Goal: Task Accomplishment & Management: Use online tool/utility

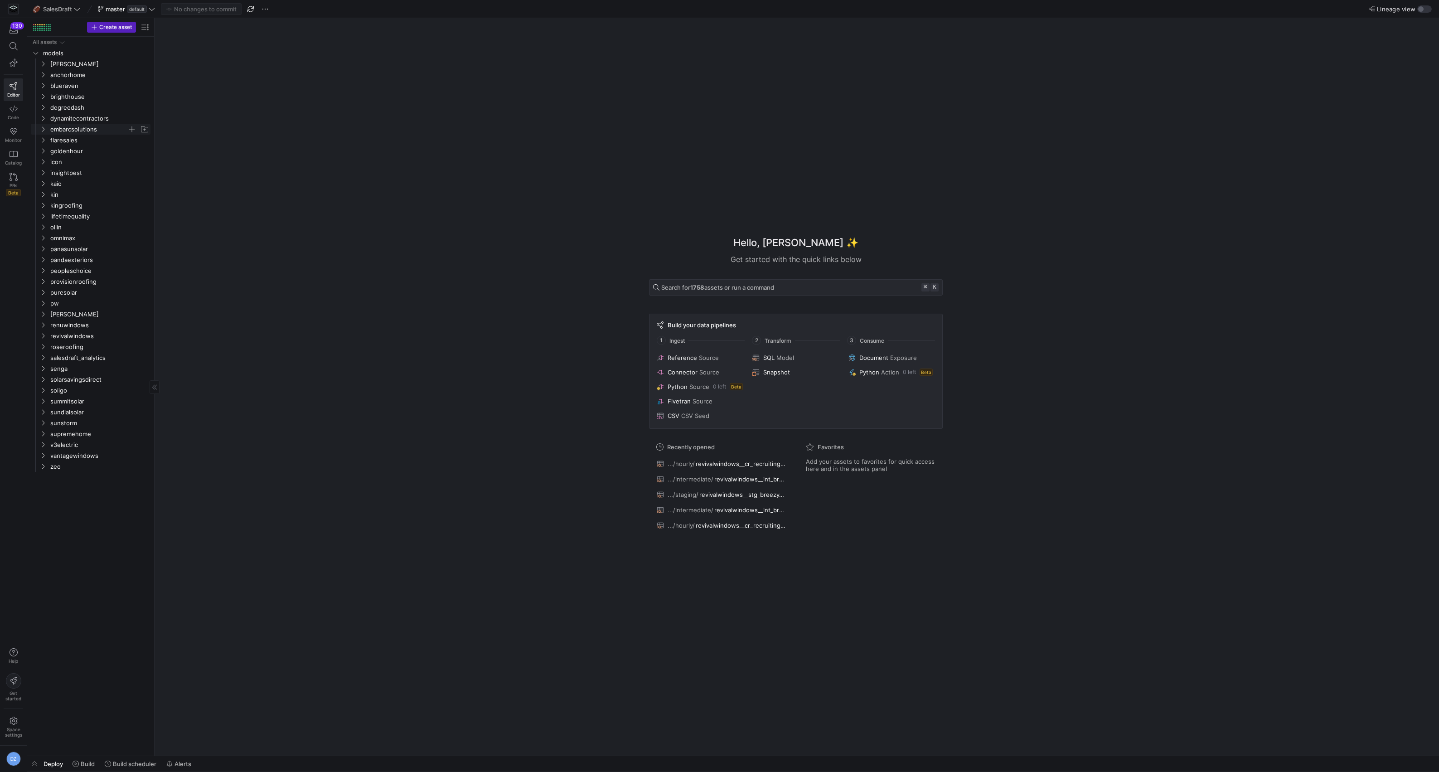
click at [65, 131] on span "embarcsolutions" at bounding box center [88, 129] width 77 height 10
click at [126, 753] on div "All assets models [PERSON_NAME] anchorhome blueraven brighthouse degreedash dyn…" at bounding box center [90, 396] width 127 height 719
click at [123, 762] on span "Build scheduler" at bounding box center [134, 763] width 43 height 7
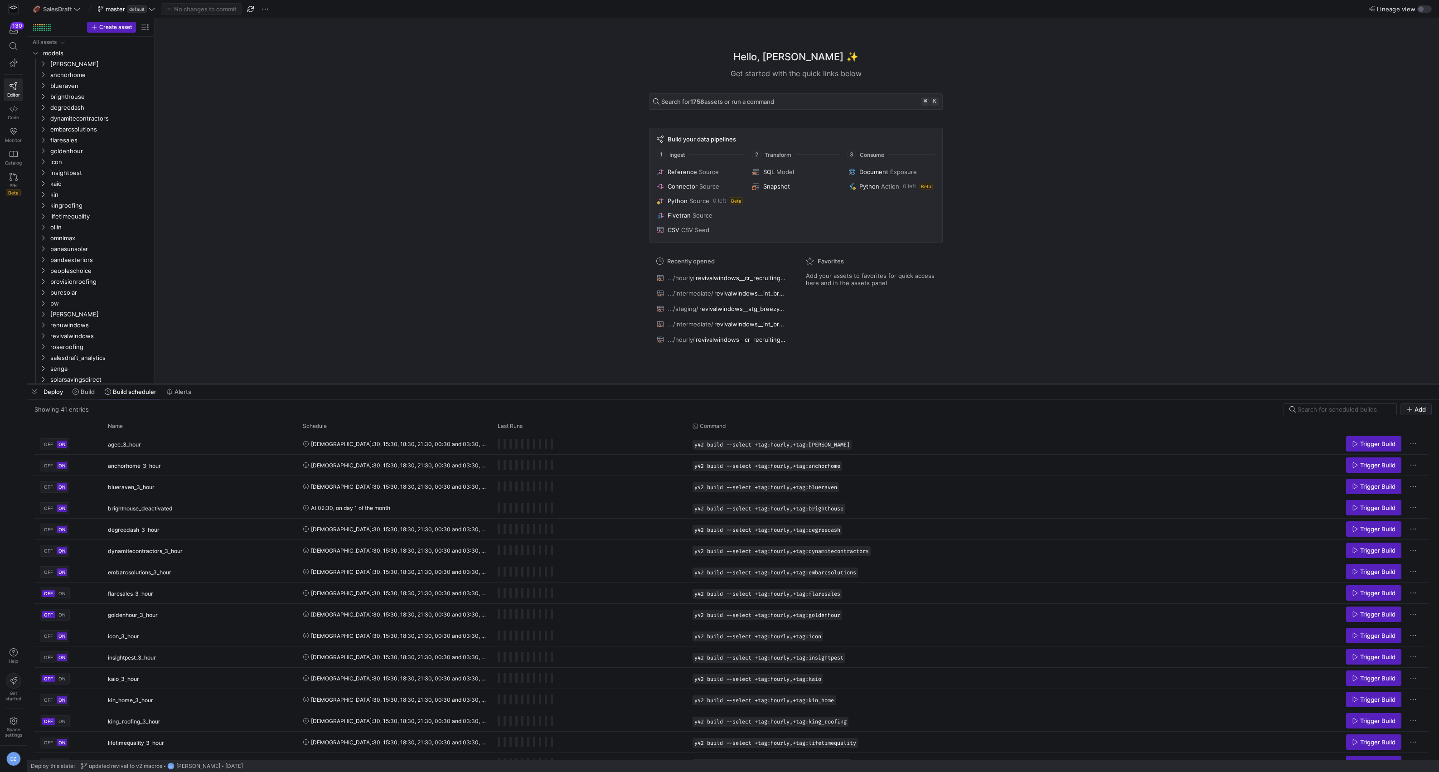
drag, startPoint x: 484, startPoint y: 606, endPoint x: 534, endPoint y: 384, distance: 227.9
click at [534, 384] on div at bounding box center [732, 384] width 1411 height 4
click at [1307, 411] on input at bounding box center [1343, 409] width 93 height 7
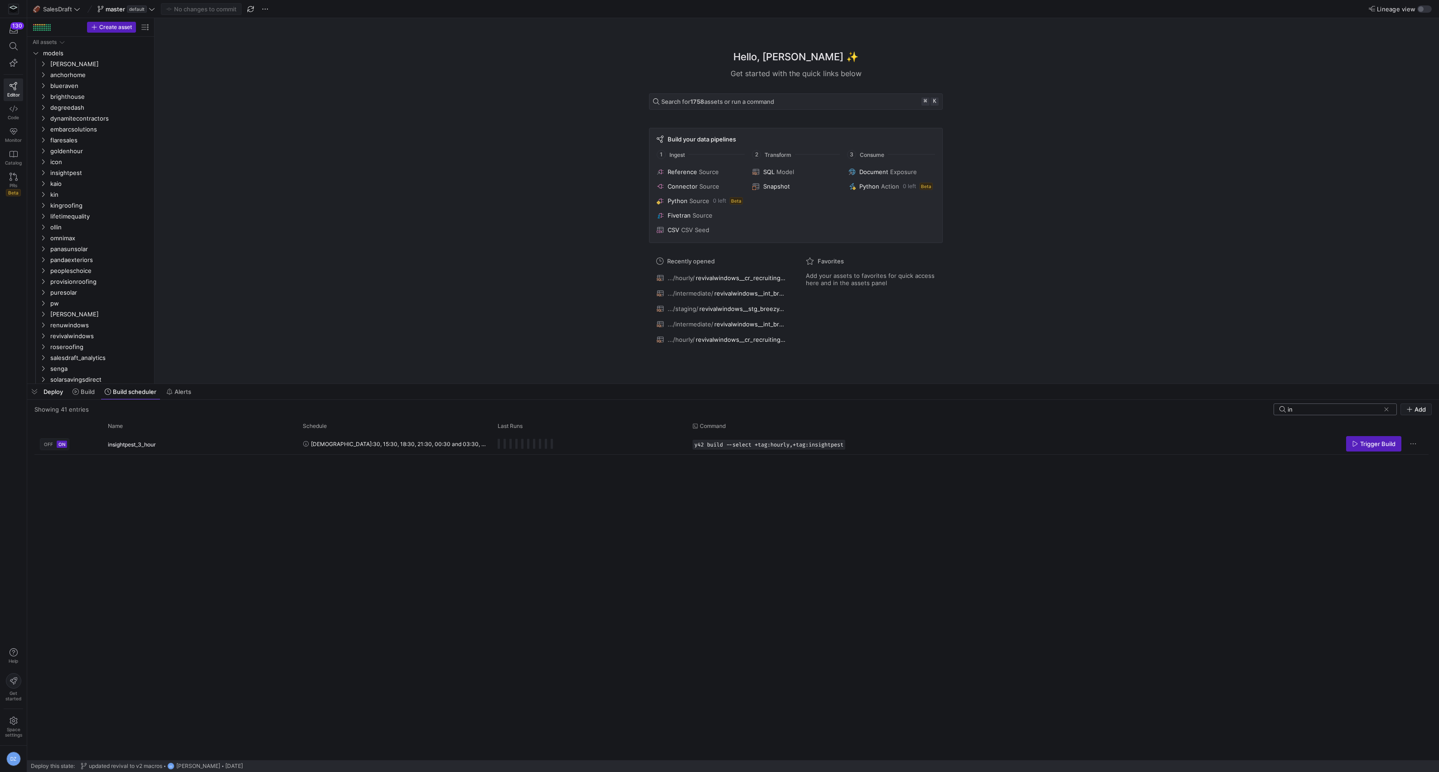
type input "i"
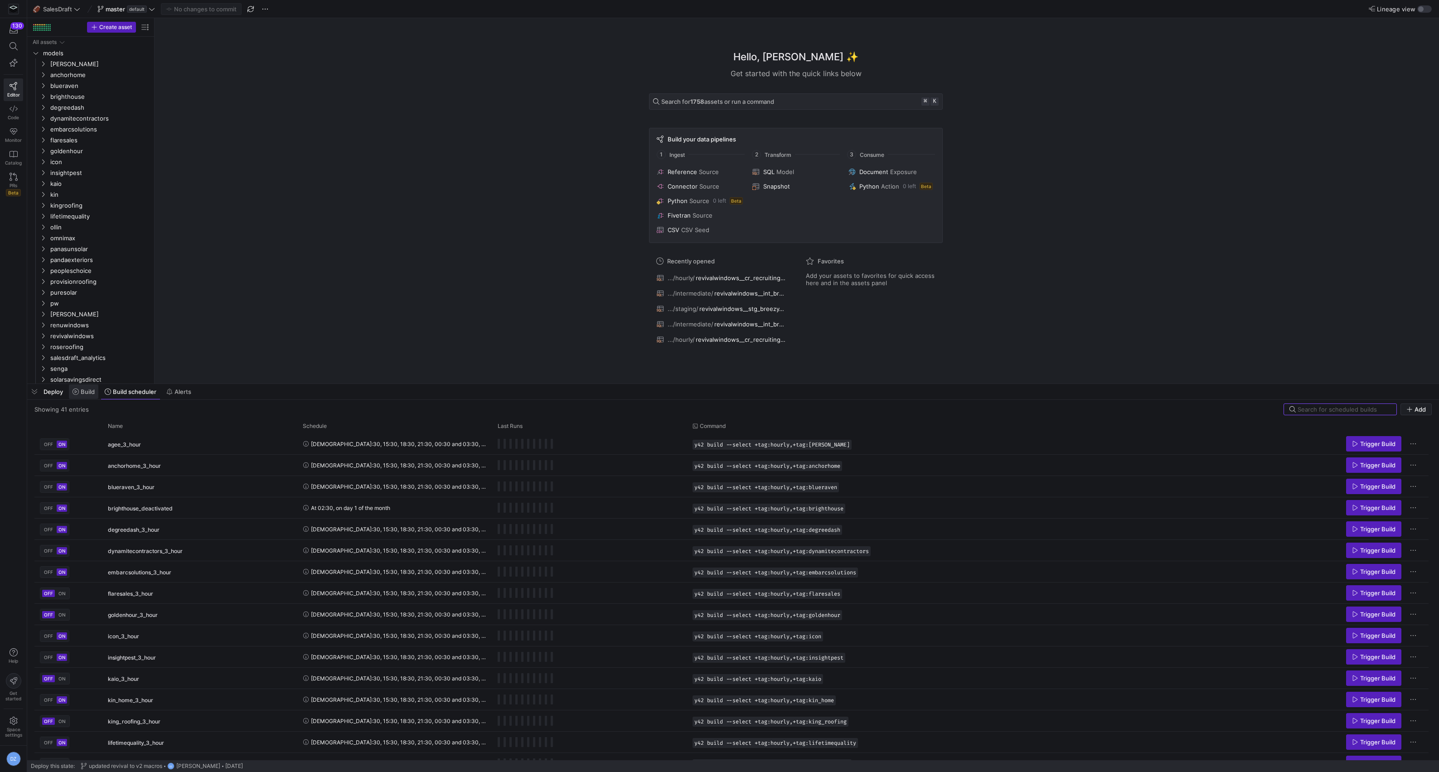
click at [91, 395] on span "Build" at bounding box center [88, 391] width 14 height 7
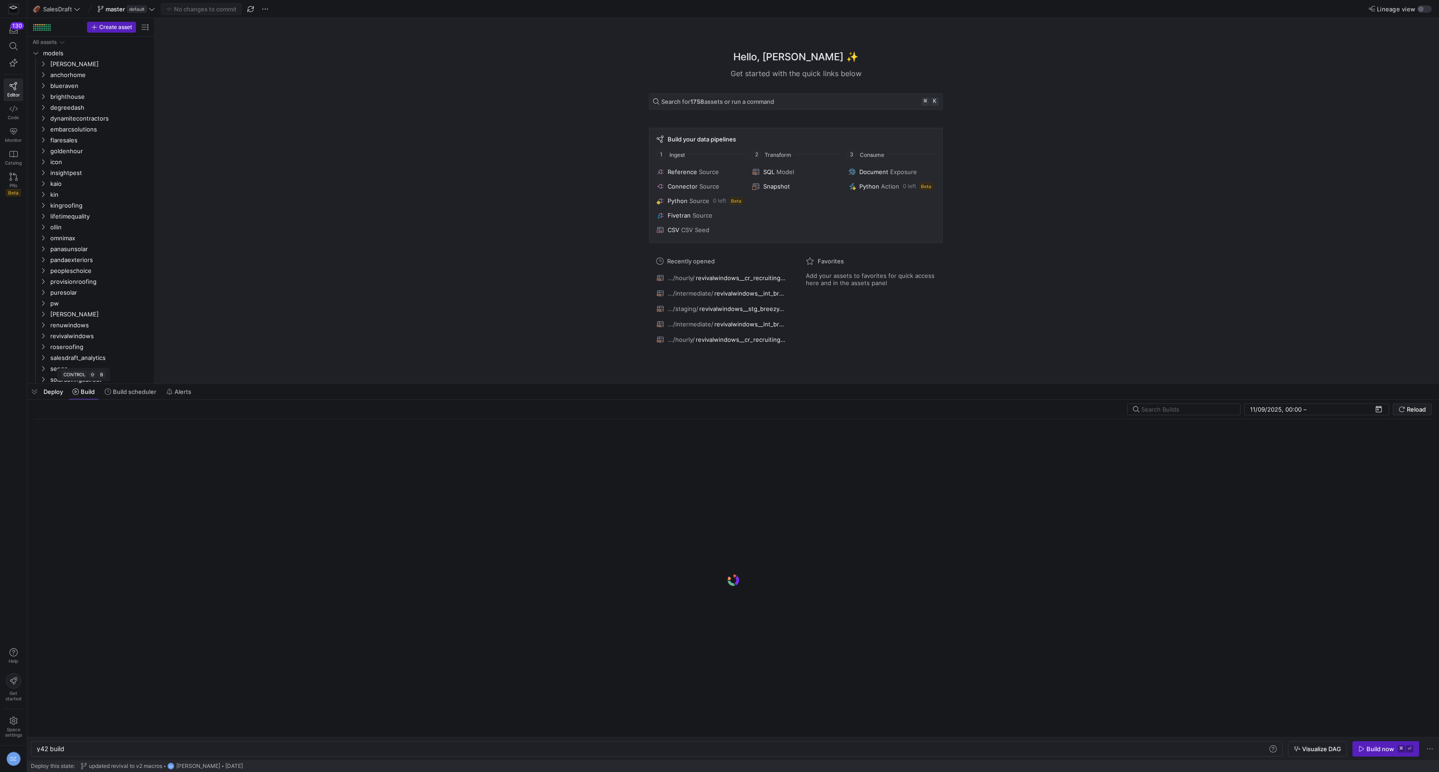
scroll to position [0, 27]
click at [1181, 407] on input "text" at bounding box center [1187, 409] width 92 height 7
type input "insight"
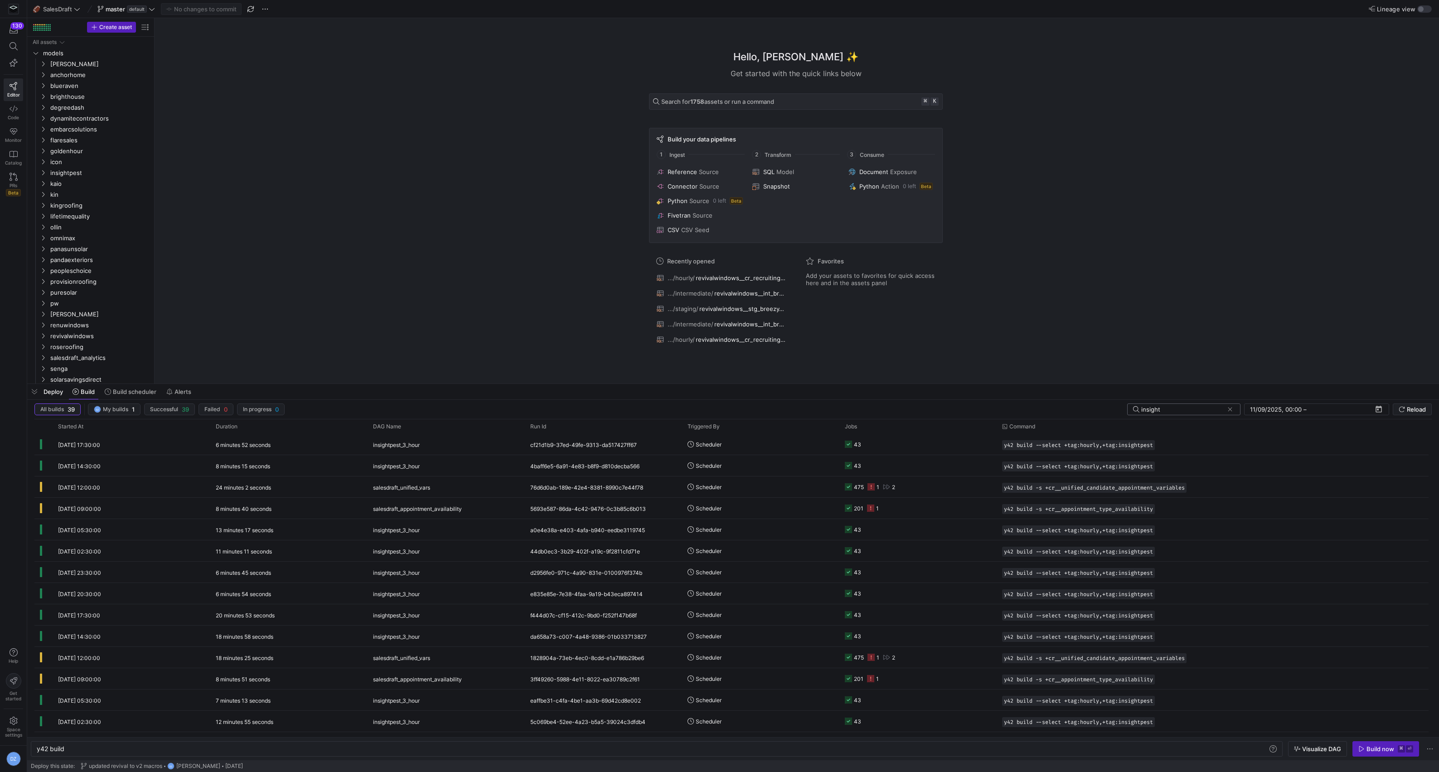
click at [1181, 407] on input "insight" at bounding box center [1182, 409] width 82 height 7
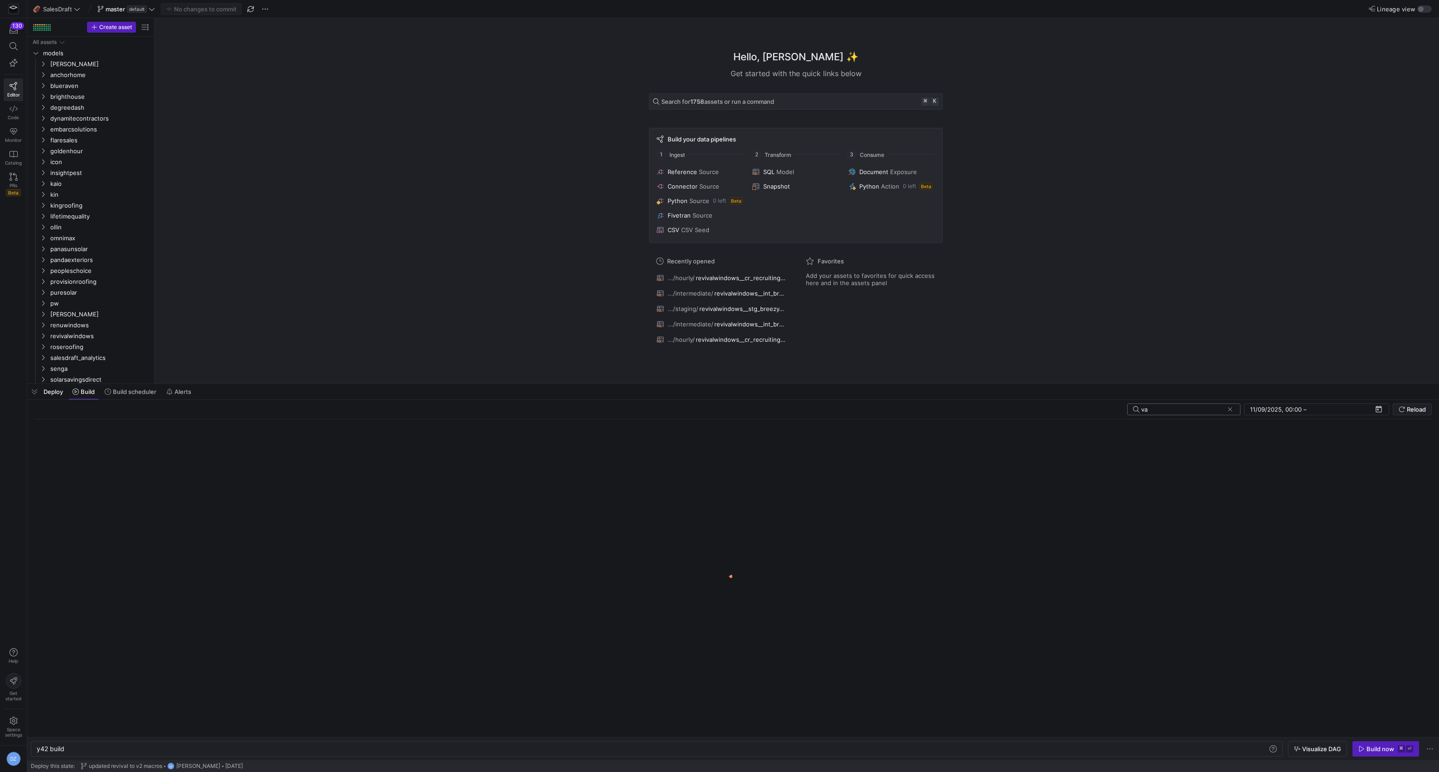
type input "v"
type input "e"
click at [343, 222] on div "Hello, [PERSON_NAME] ✨ Get started with the quick links below Search for 1758 a…" at bounding box center [795, 200] width 1275 height 365
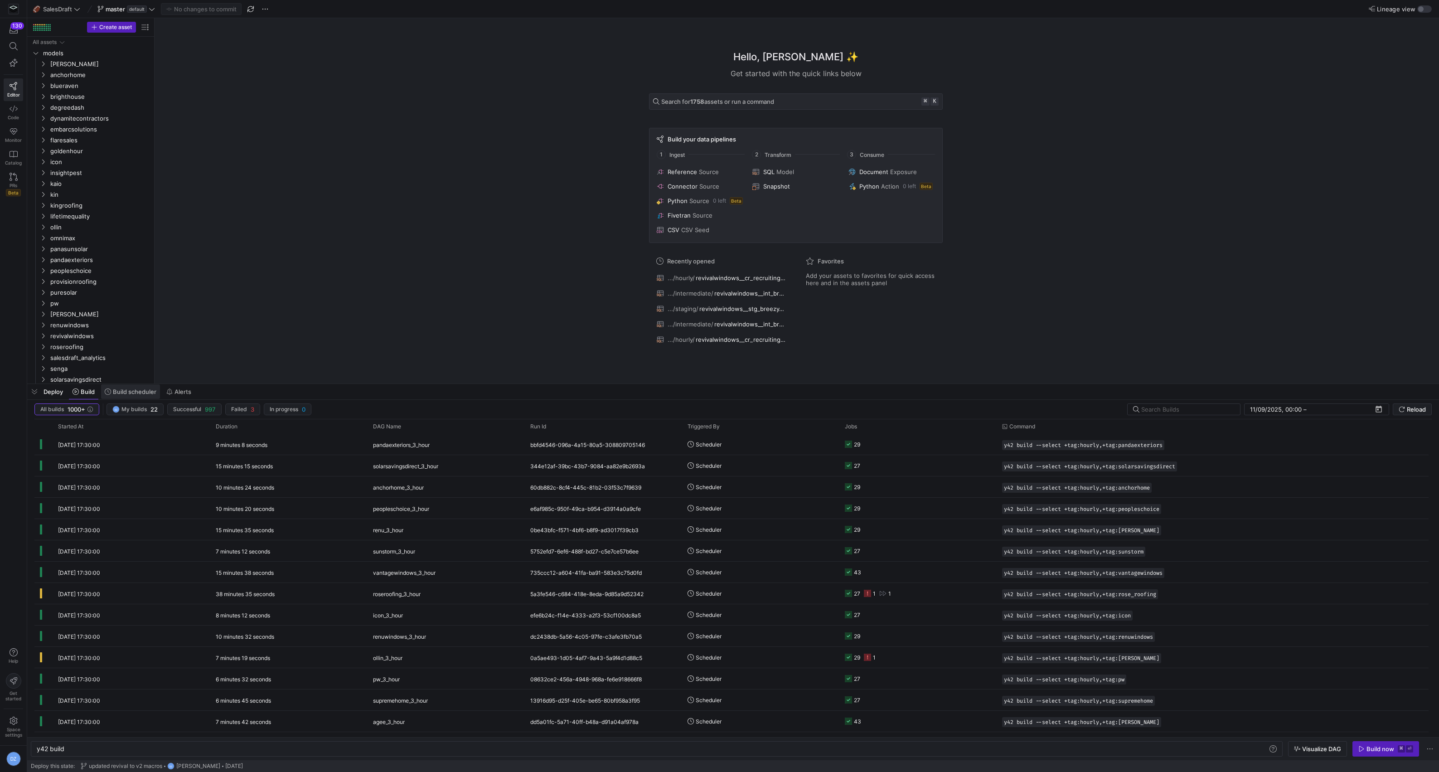
click at [132, 391] on span "Build scheduler" at bounding box center [134, 391] width 43 height 7
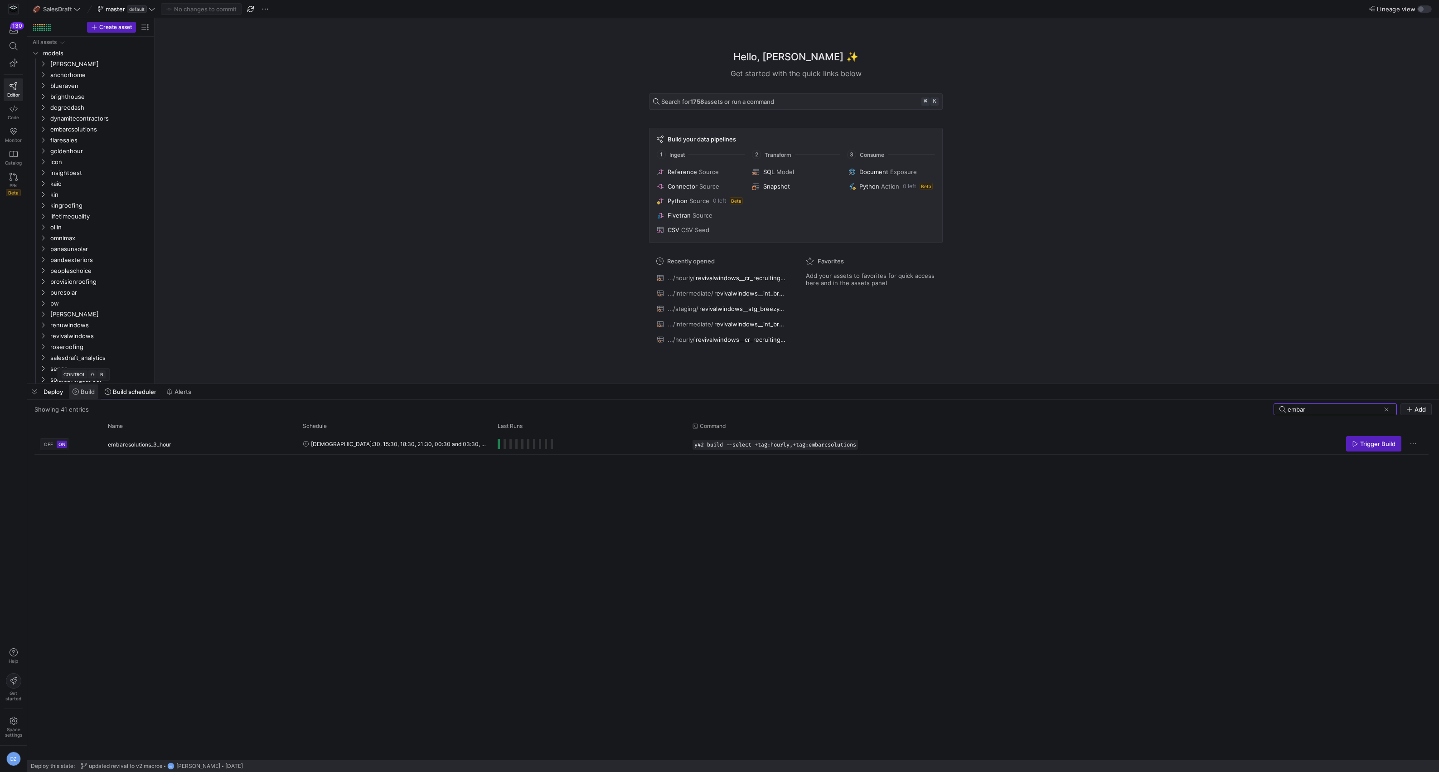
type input "embar"
click at [90, 391] on span "Build" at bounding box center [88, 391] width 14 height 7
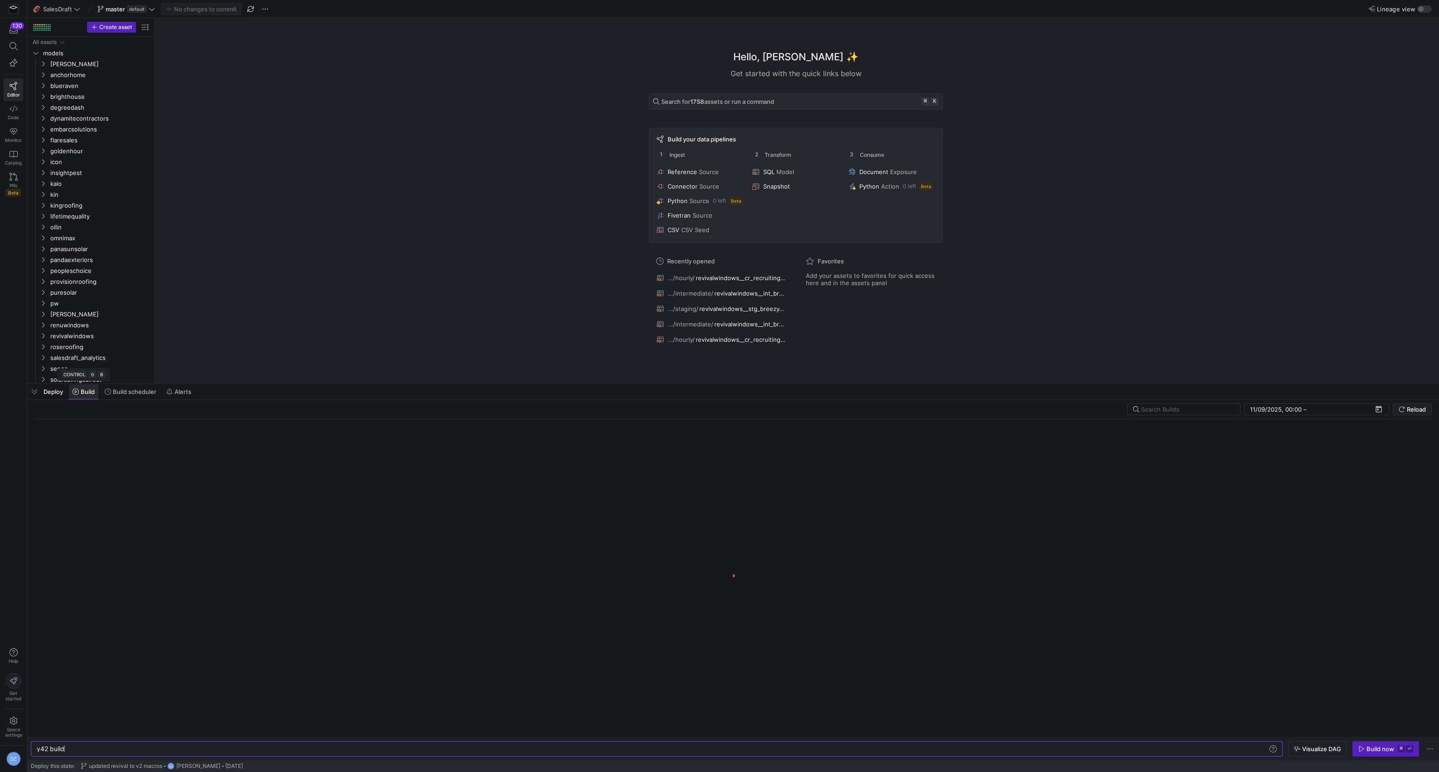
scroll to position [0, 27]
click at [349, 310] on div "Hello, [PERSON_NAME] ✨ Get started with the quick links below Search for 1758 a…" at bounding box center [795, 200] width 1275 height 365
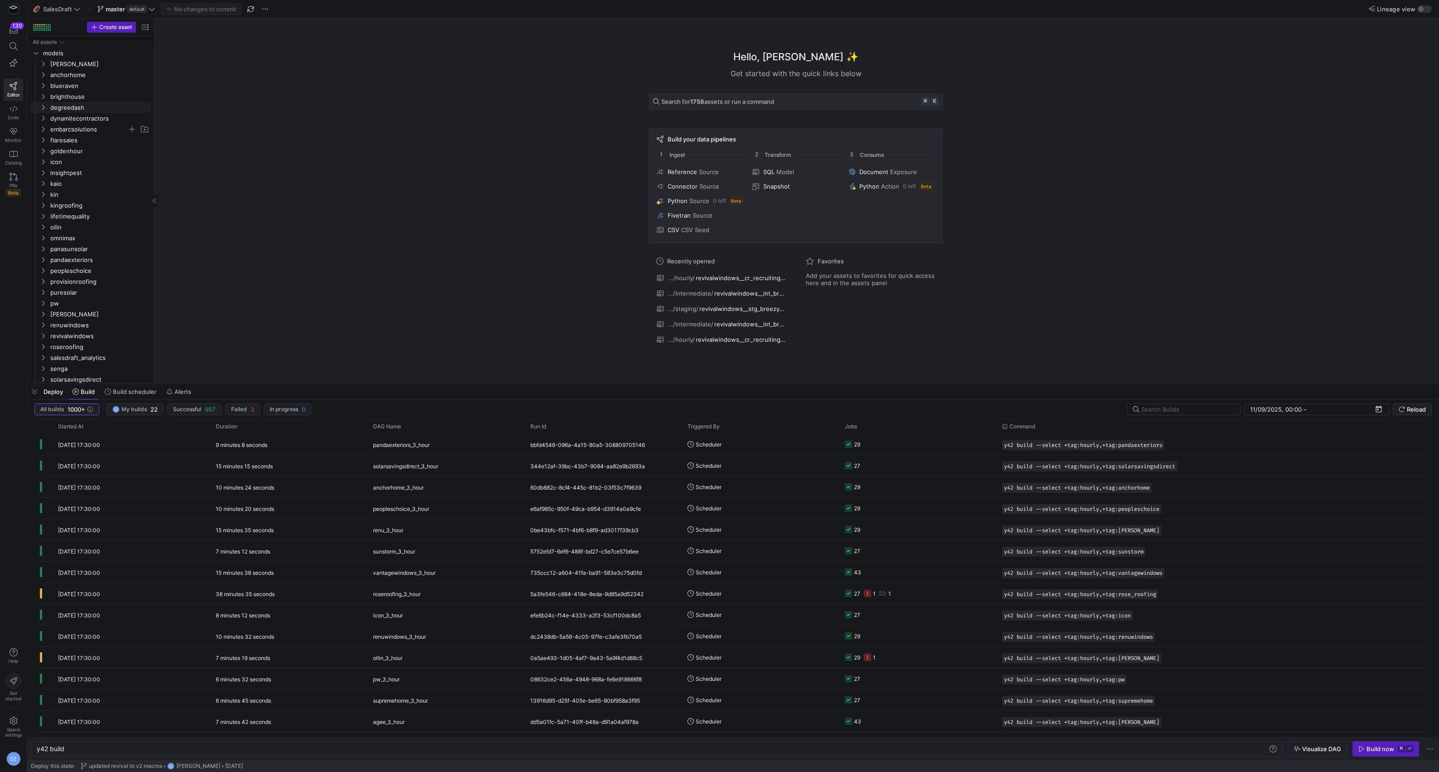
scroll to position [53, 0]
click at [77, 143] on span "insightpest" at bounding box center [88, 143] width 77 height 10
click at [73, 157] on span "core" at bounding box center [93, 154] width 70 height 10
click at [75, 165] on span "recruiting" at bounding box center [96, 164] width 63 height 10
click at [86, 176] on span "hourly" at bounding box center [99, 175] width 55 height 10
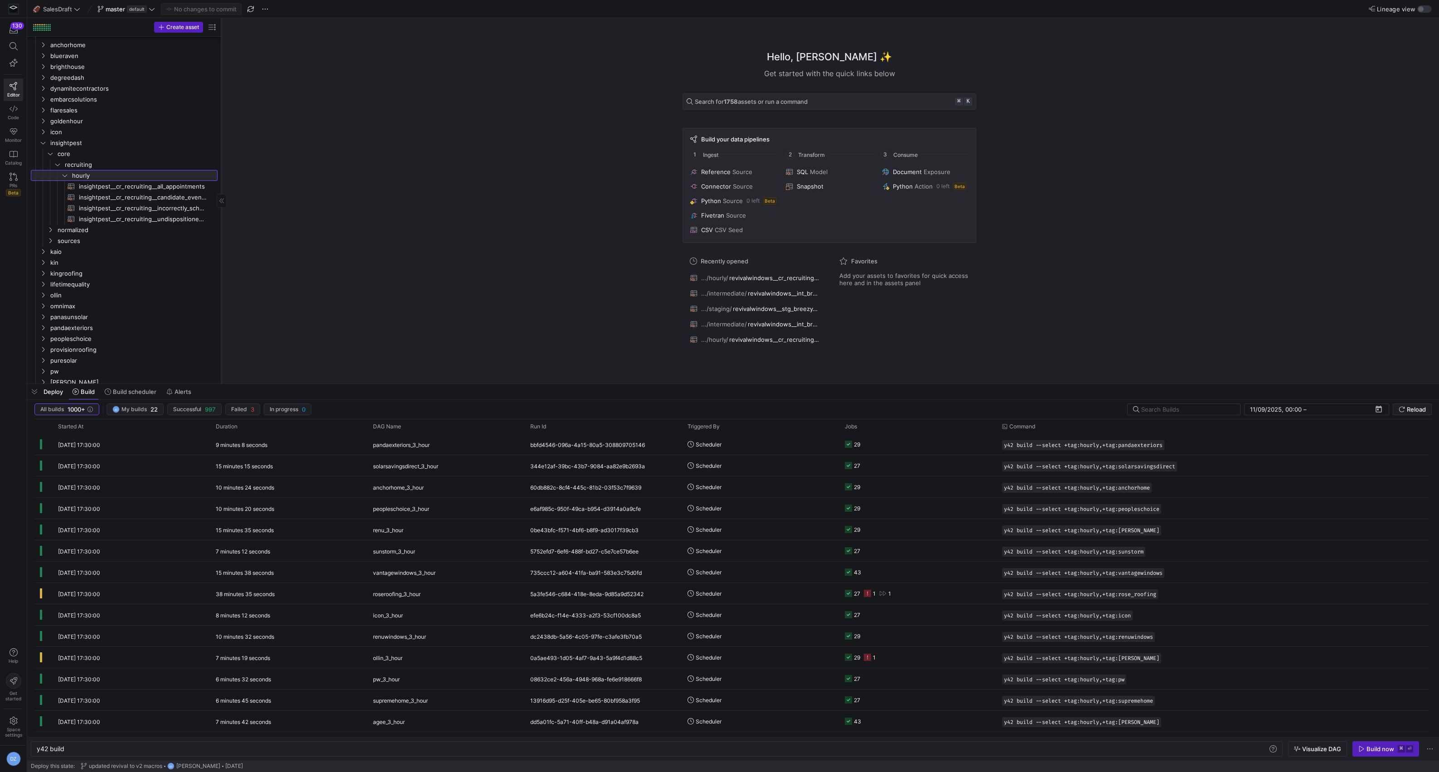
drag, startPoint x: 153, startPoint y: 228, endPoint x: 220, endPoint y: 229, distance: 67.1
click at [221, 229] on div at bounding box center [221, 200] width 0 height 365
click at [151, 198] on span "insightpest__cr_recruiting__candidate_events_wide_long​​​​​​​​​​" at bounding box center [143, 197] width 128 height 10
type textarea "y42 build -s insightpest__cr_recruiting__candidate_events_wide_long"
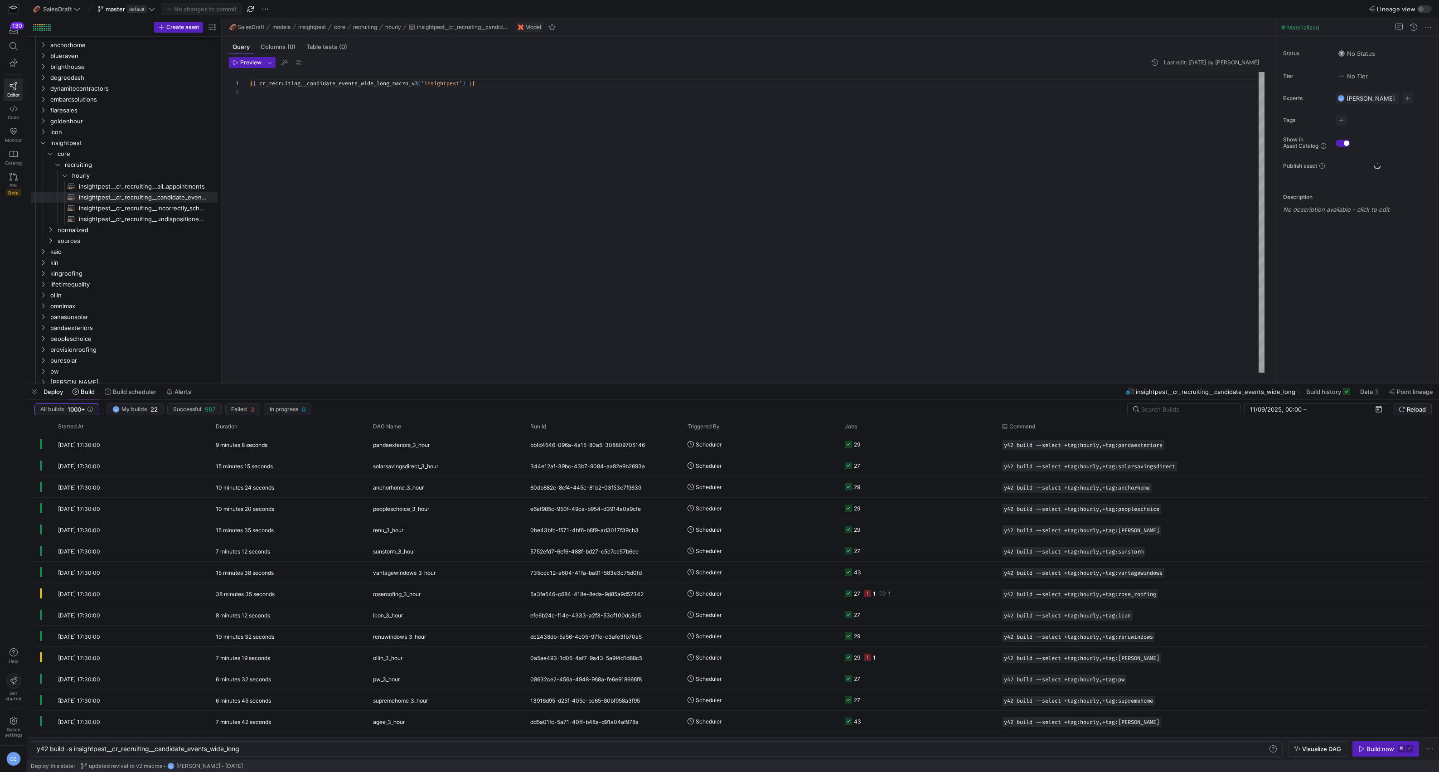
click at [427, 153] on div "{ { cr_recruiting__candidate_events_wide_long_macro_v3 ( 'insightpest' ) } }" at bounding box center [757, 222] width 1015 height 300
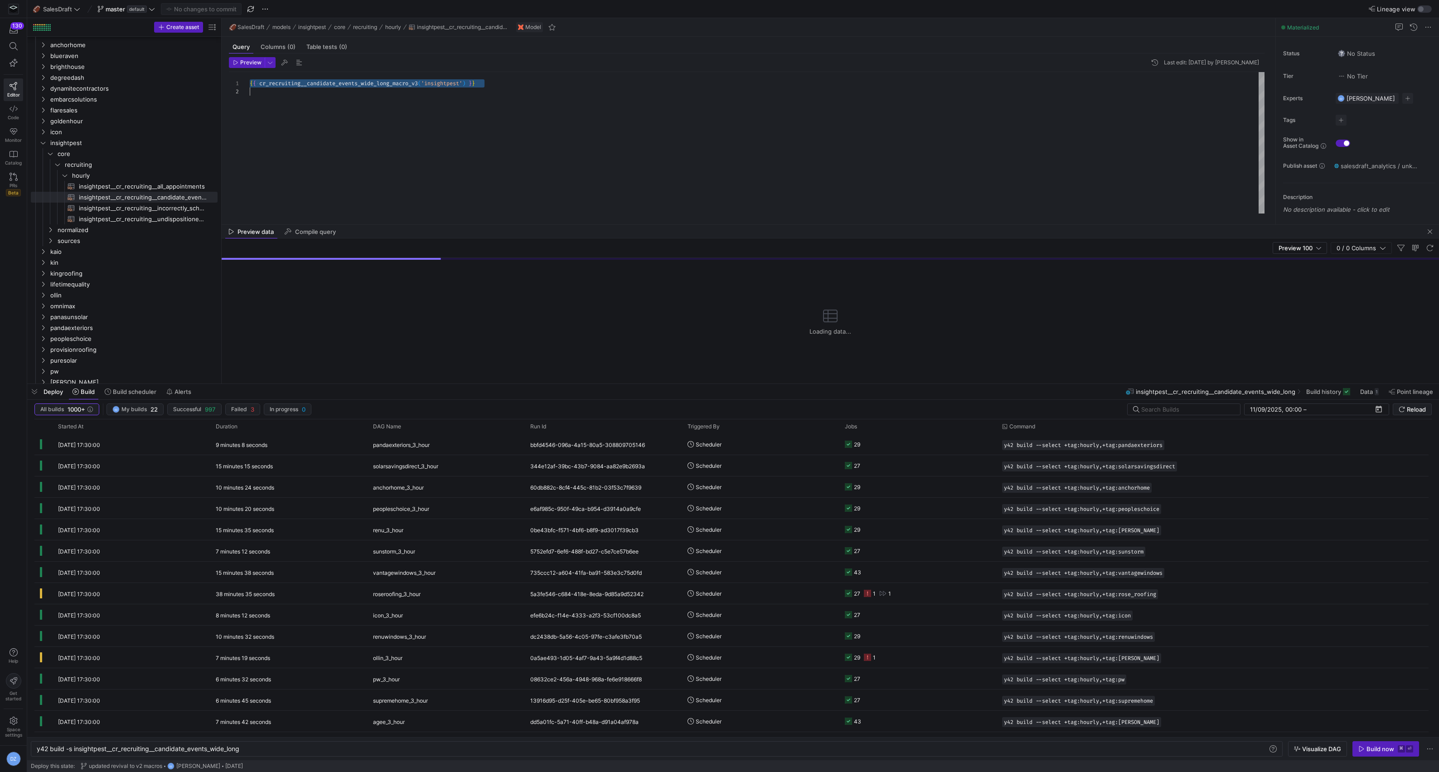
click at [500, 160] on div "{ { cr_recruiting__candidate_events_wide_long_macro_v3 ( 'insightpest' ) } }" at bounding box center [757, 142] width 1015 height 141
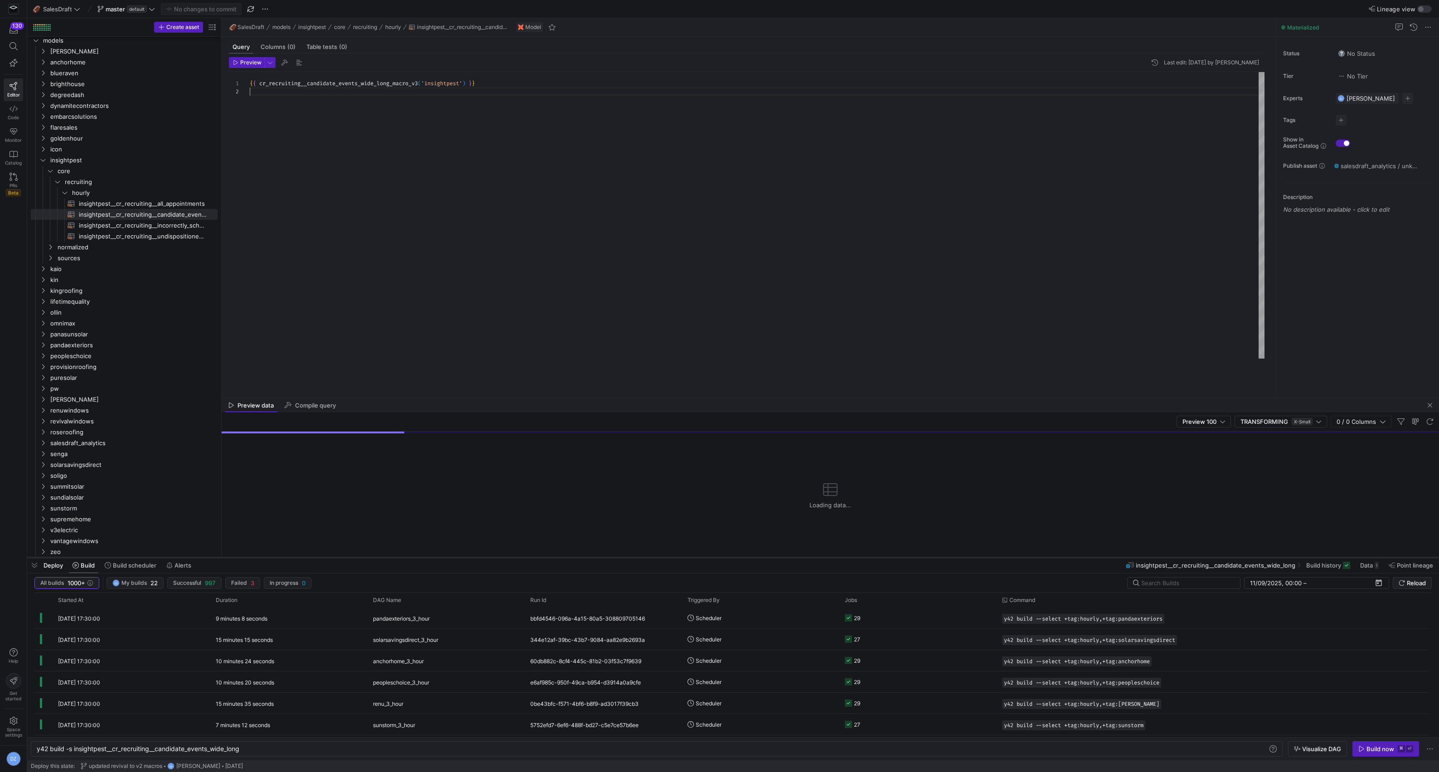
drag, startPoint x: 469, startPoint y: 384, endPoint x: 478, endPoint y: 557, distance: 173.8
click at [478, 557] on div at bounding box center [732, 558] width 1411 height 4
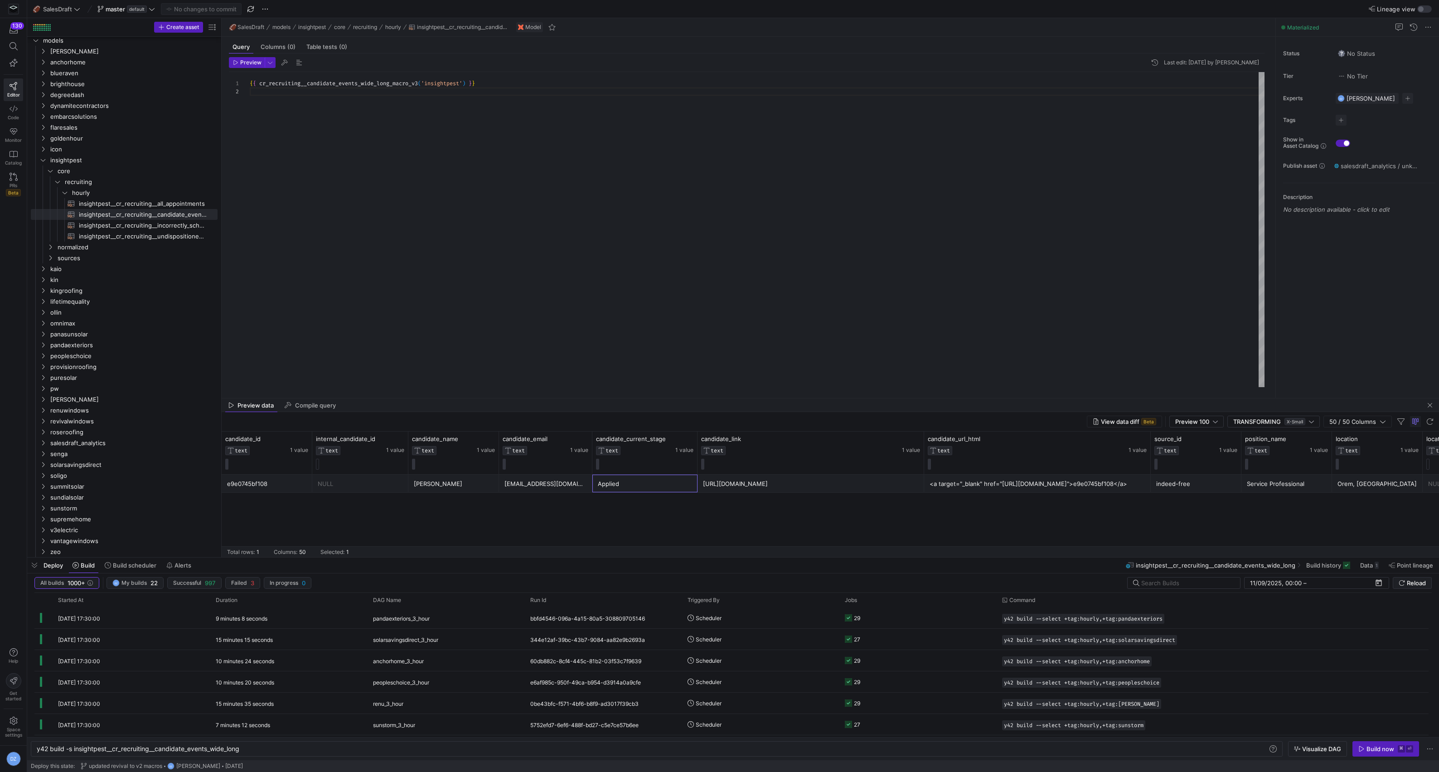
click at [624, 485] on div "Applied" at bounding box center [645, 484] width 94 height 18
click at [304, 551] on div "50" at bounding box center [302, 552] width 7 height 6
click at [392, 522] on div "Applied NULL NULL Orem, UT Service Professional indeed-free <a target="_blank" …" at bounding box center [830, 515] width 1217 height 82
click at [1387, 425] on span "button" at bounding box center [1358, 421] width 68 height 11
click at [1379, 435] on input "Filter Columns Input" at bounding box center [1399, 437] width 72 height 18
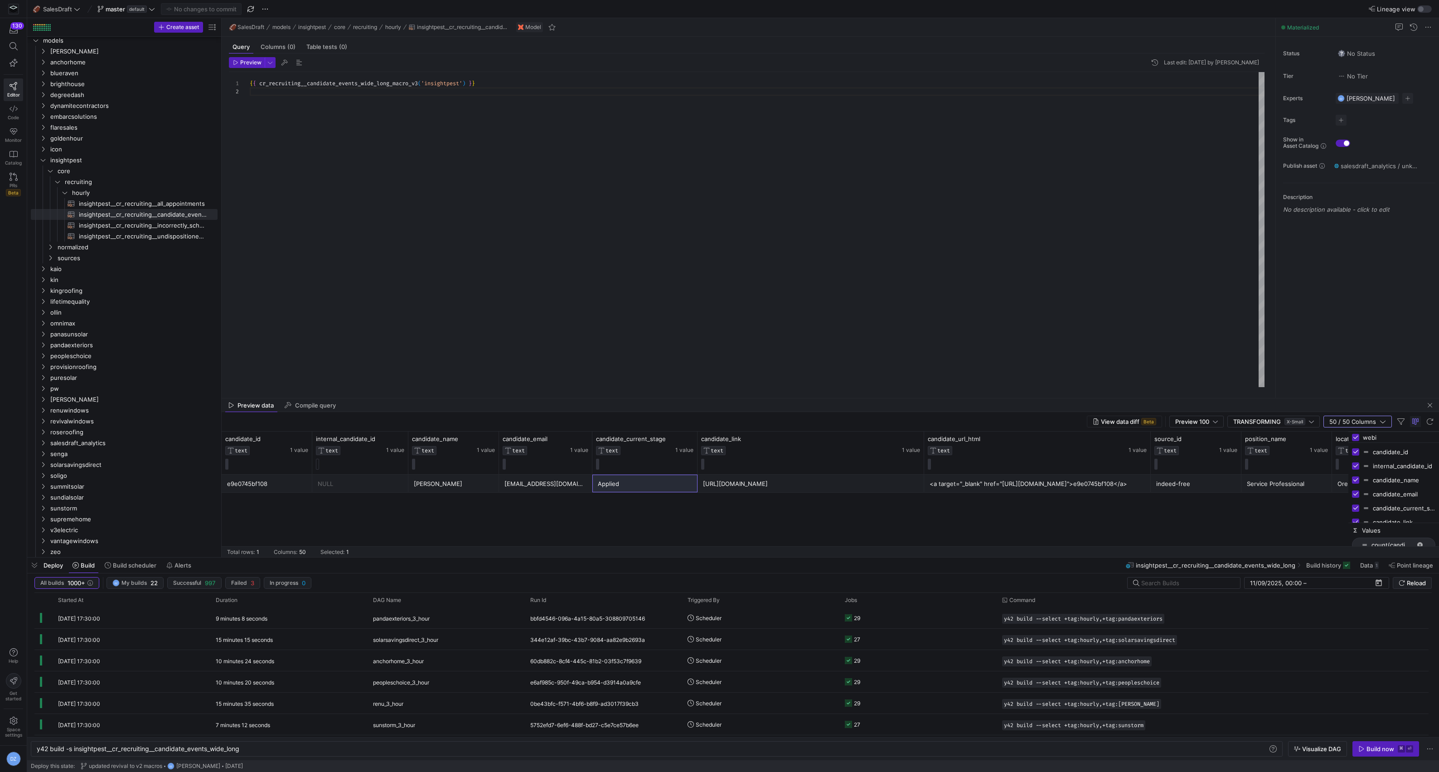
type input "webin"
click at [1387, 438] on input "webin" at bounding box center [1399, 437] width 72 height 18
type input "cal"
checkbox input "false"
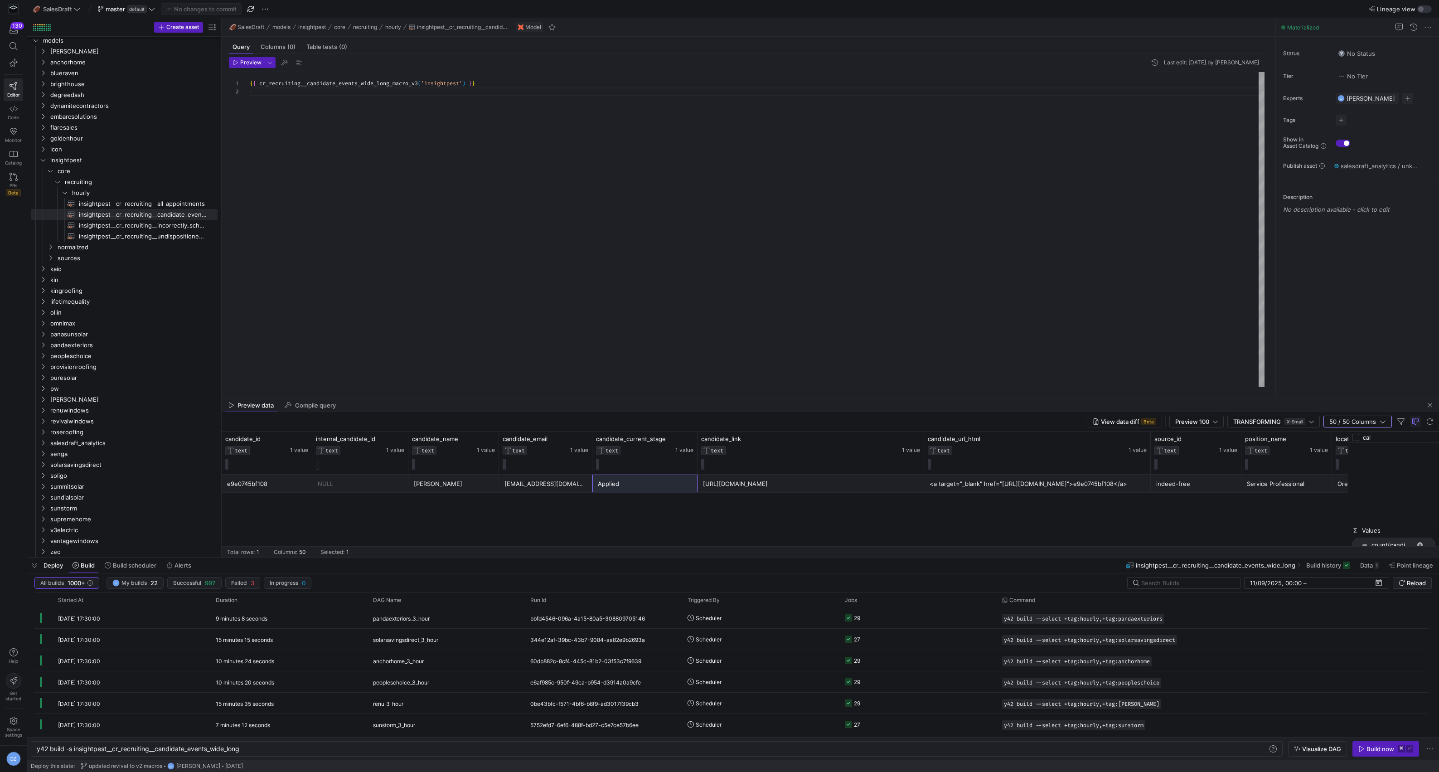
type input "ca"
checkbox input "true"
type input "cal"
checkbox input "false"
type input "c"
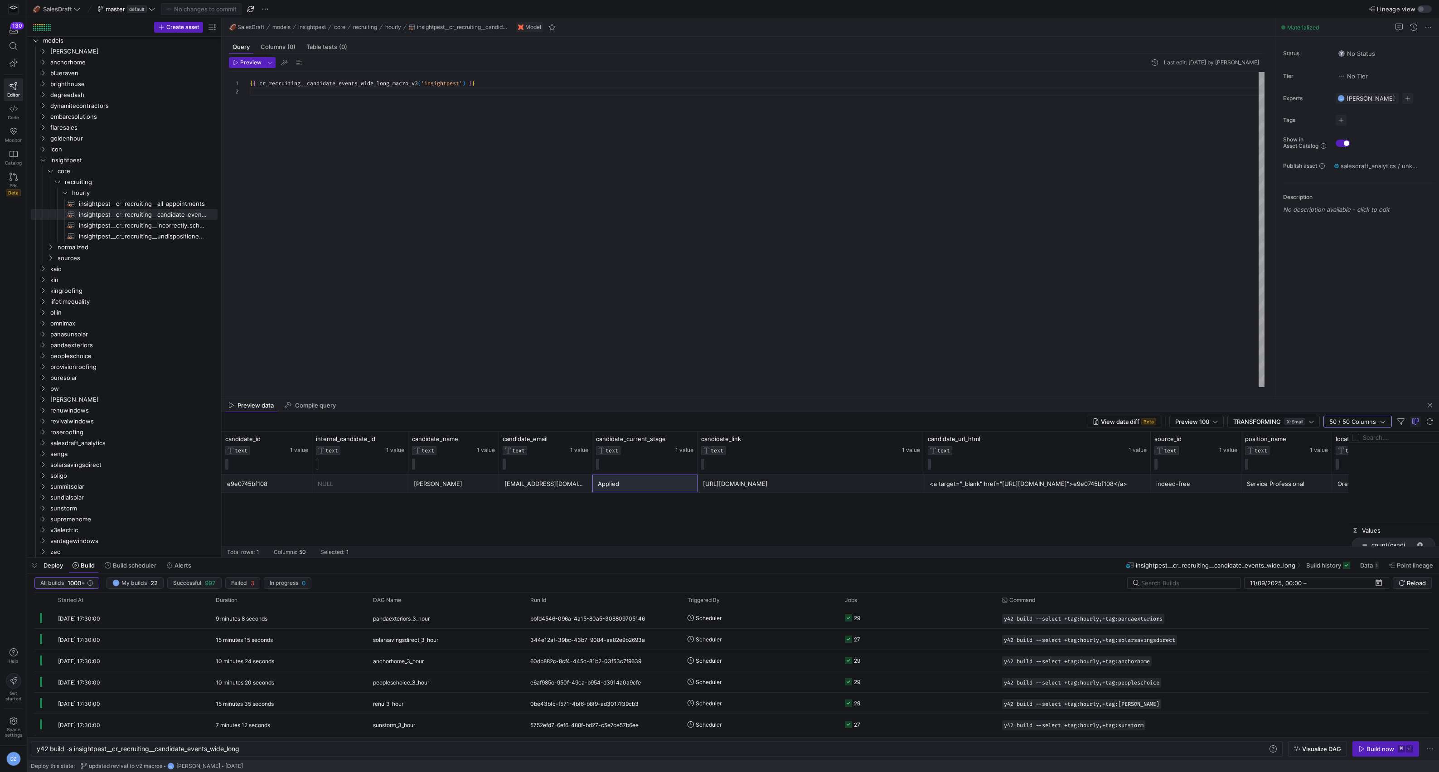
checkbox input "true"
click at [799, 222] on div "{ { cr_recruiting__candidate_events_wide_long_macro_v3 ( 'insightpest' ) } }" at bounding box center [757, 229] width 1015 height 315
click at [82, 162] on span "insightpest" at bounding box center [122, 160] width 144 height 10
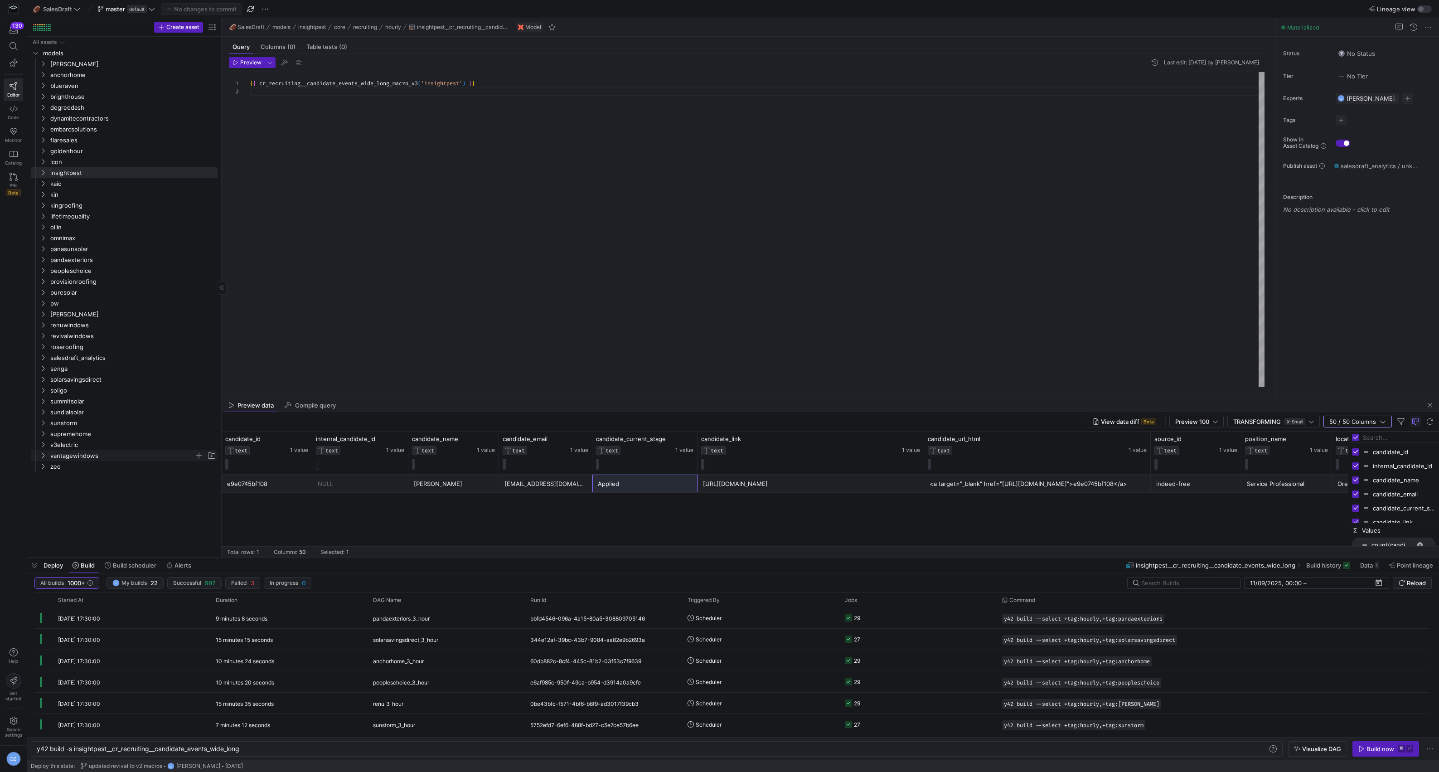
click at [116, 456] on span "vantagewindows" at bounding box center [122, 455] width 144 height 10
click at [115, 465] on span "core" at bounding box center [126, 466] width 137 height 10
click at [114, 476] on span "recruiting" at bounding box center [130, 477] width 130 height 10
click at [116, 492] on span "hourly" at bounding box center [133, 488] width 122 height 10
click at [429, 245] on div "{ { cr_recruiting__candidate_events_wide_long_macro_v3 ( 'insightpest' ) } }" at bounding box center [757, 229] width 1015 height 315
